Goal: Task Accomplishment & Management: Manage account settings

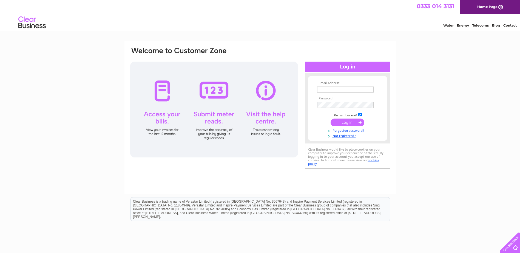
type input "accountsbb@bbseven.com"
click at [355, 122] on input "submit" at bounding box center [347, 123] width 34 height 8
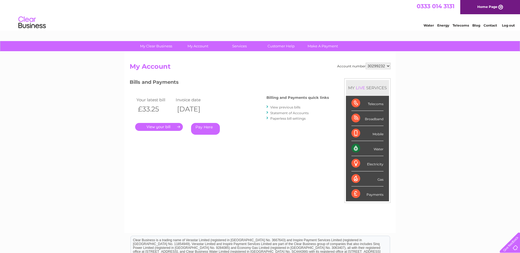
click at [175, 126] on link "." at bounding box center [159, 127] width 48 height 8
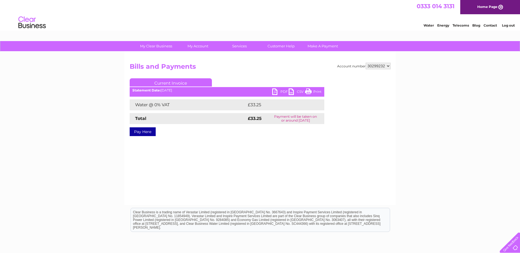
click at [277, 94] on link "PDF" at bounding box center [280, 92] width 16 height 8
